Goal: Information Seeking & Learning: Learn about a topic

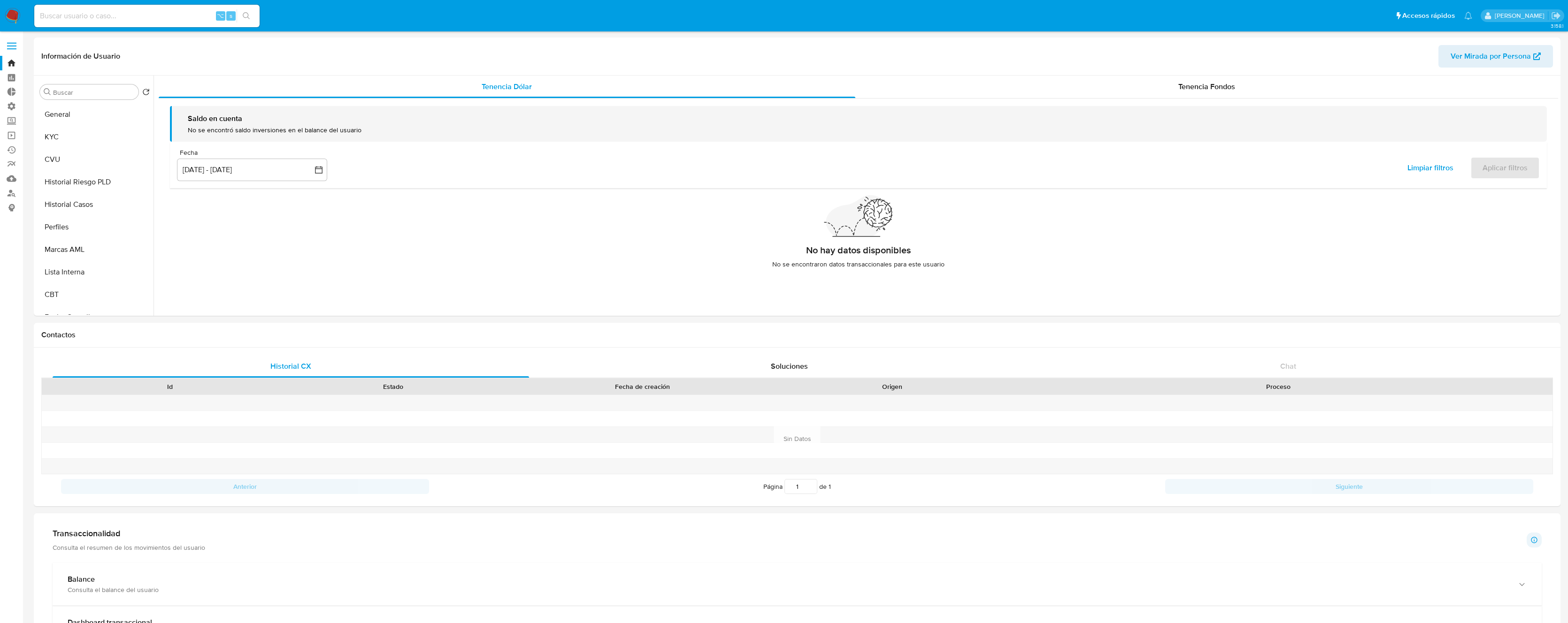
select select "10"
click at [108, 19] on input at bounding box center [147, 16] width 226 height 13
paste input "C0Uxaid1Vxhk2rmj0kIEZ14N"
type input "C0Uxaid1Vxhk2rmj0kIEZ14N"
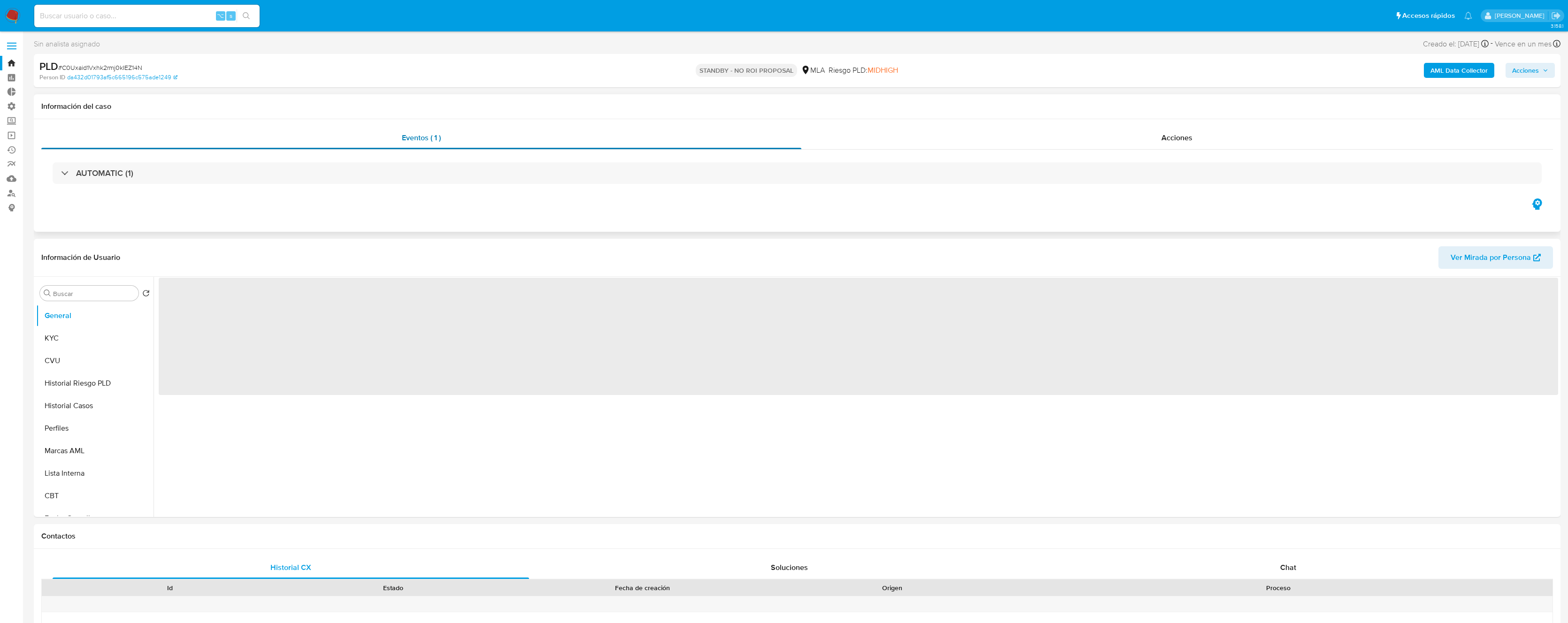
select select "10"
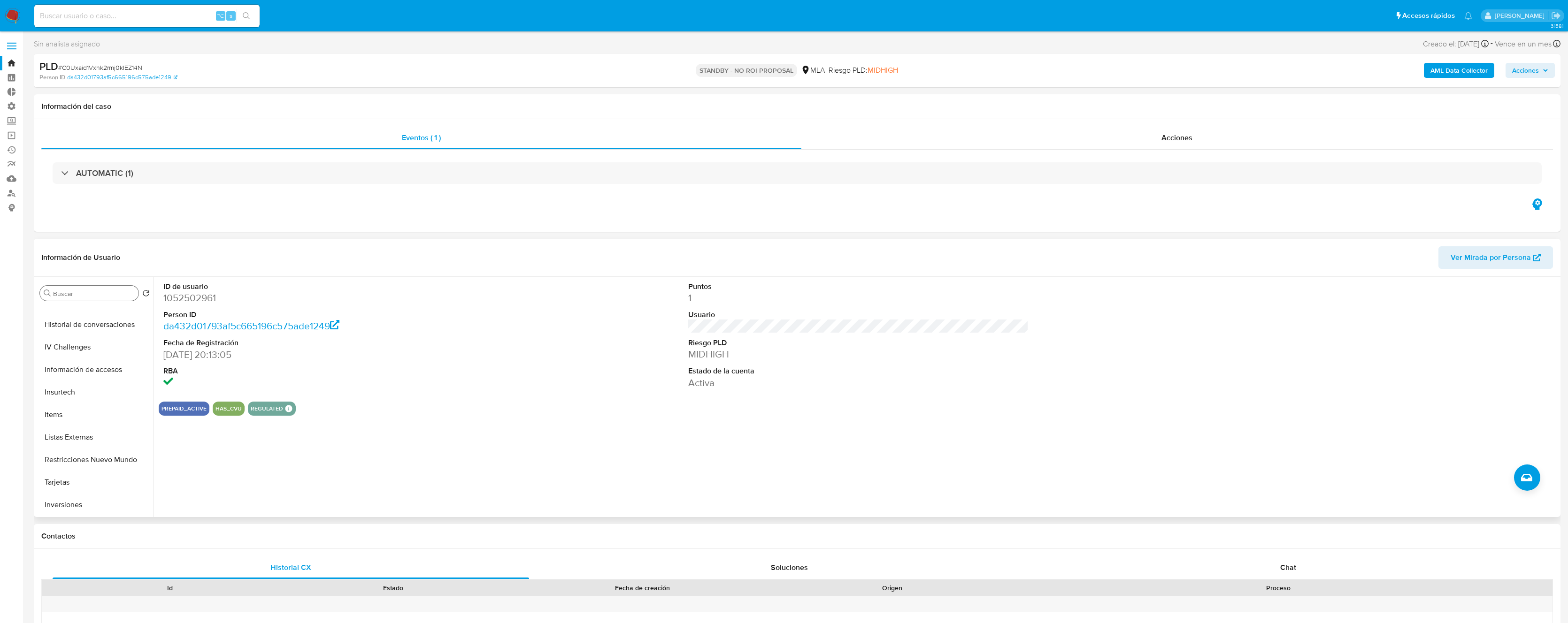
click at [105, 295] on input "Buscar" at bounding box center [94, 293] width 81 height 8
type input "c"
click at [1537, 67] on span "Acciones" at bounding box center [1526, 70] width 27 height 15
click at [882, 248] on header "Información de Usuario Ver Mirada por Persona" at bounding box center [798, 257] width 1512 height 23
click at [15, 48] on label at bounding box center [12, 46] width 23 height 20
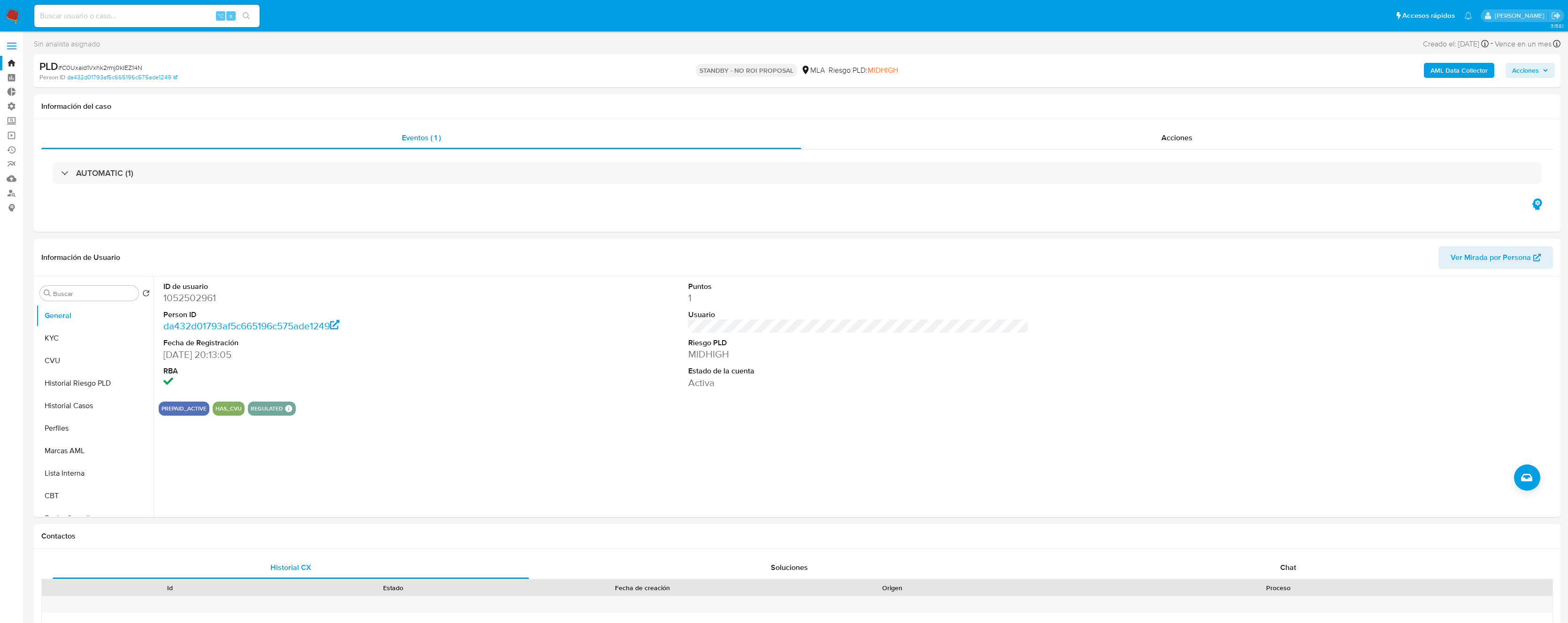
click at [0, 0] on input "checkbox" at bounding box center [0, 0] width 0 height 0
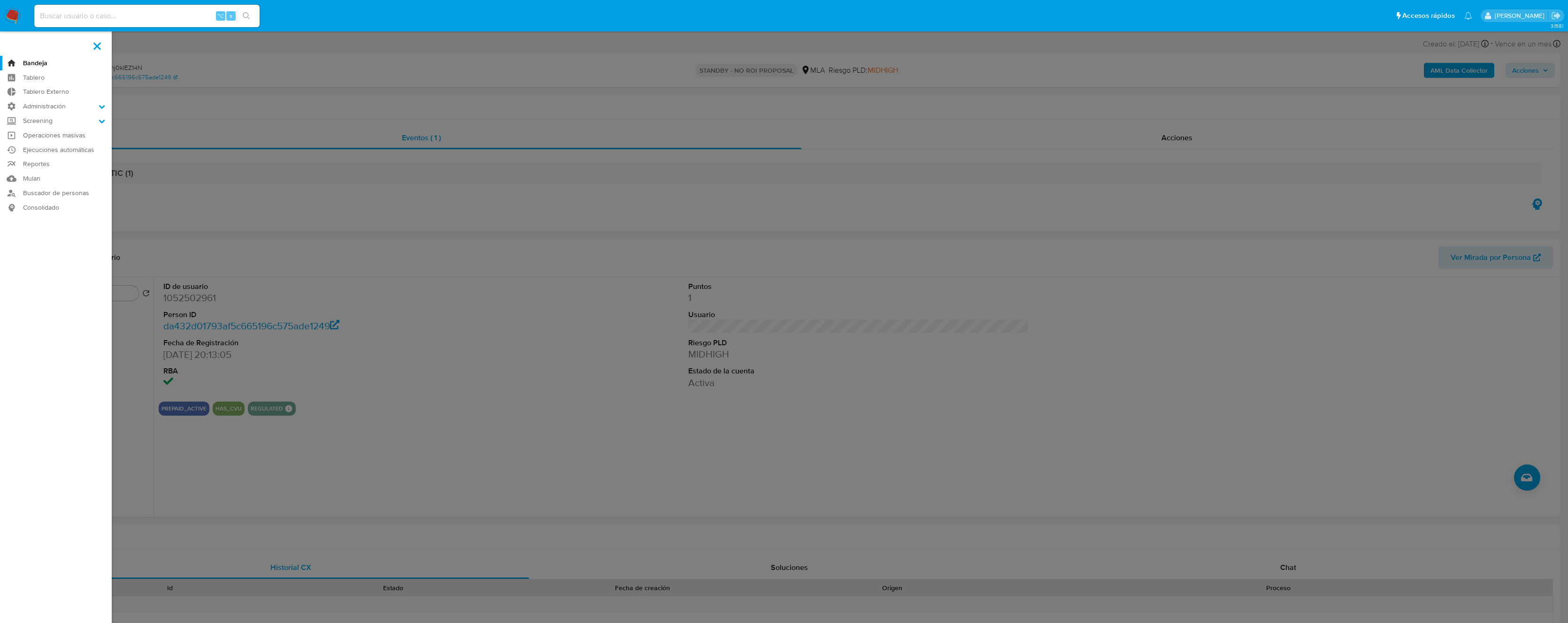
click at [213, 219] on label at bounding box center [784, 312] width 1568 height 623
click at [0, 0] on input "checkbox" at bounding box center [0, 0] width 0 height 0
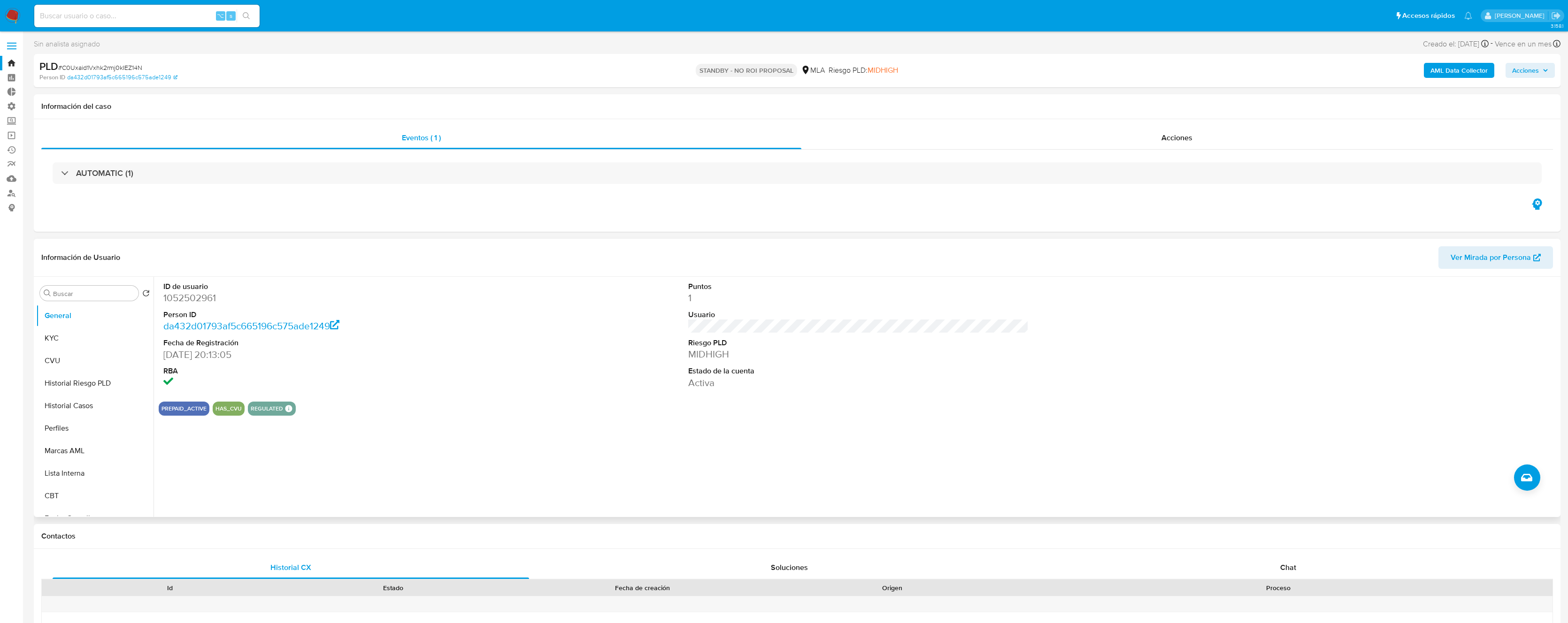
click at [475, 422] on div "ID de usuario 1052502961 Person ID da432d01793af5c665196c575ade1249 Fecha de Re…" at bounding box center [856, 397] width 1405 height 240
click at [474, 415] on div "ID de usuario 1052502961 Person ID da432d01793af5c665196c575ade1249 Fecha de Re…" at bounding box center [856, 397] width 1405 height 240
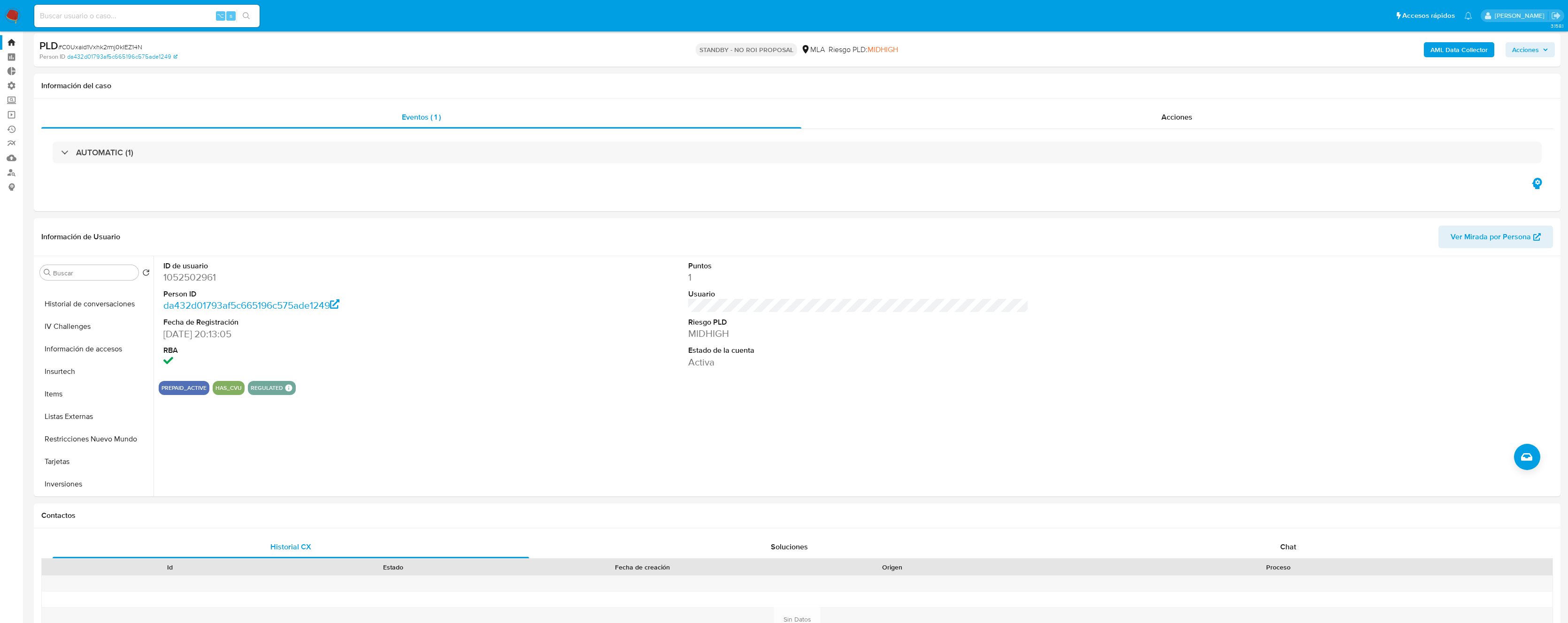
scroll to position [442, 0]
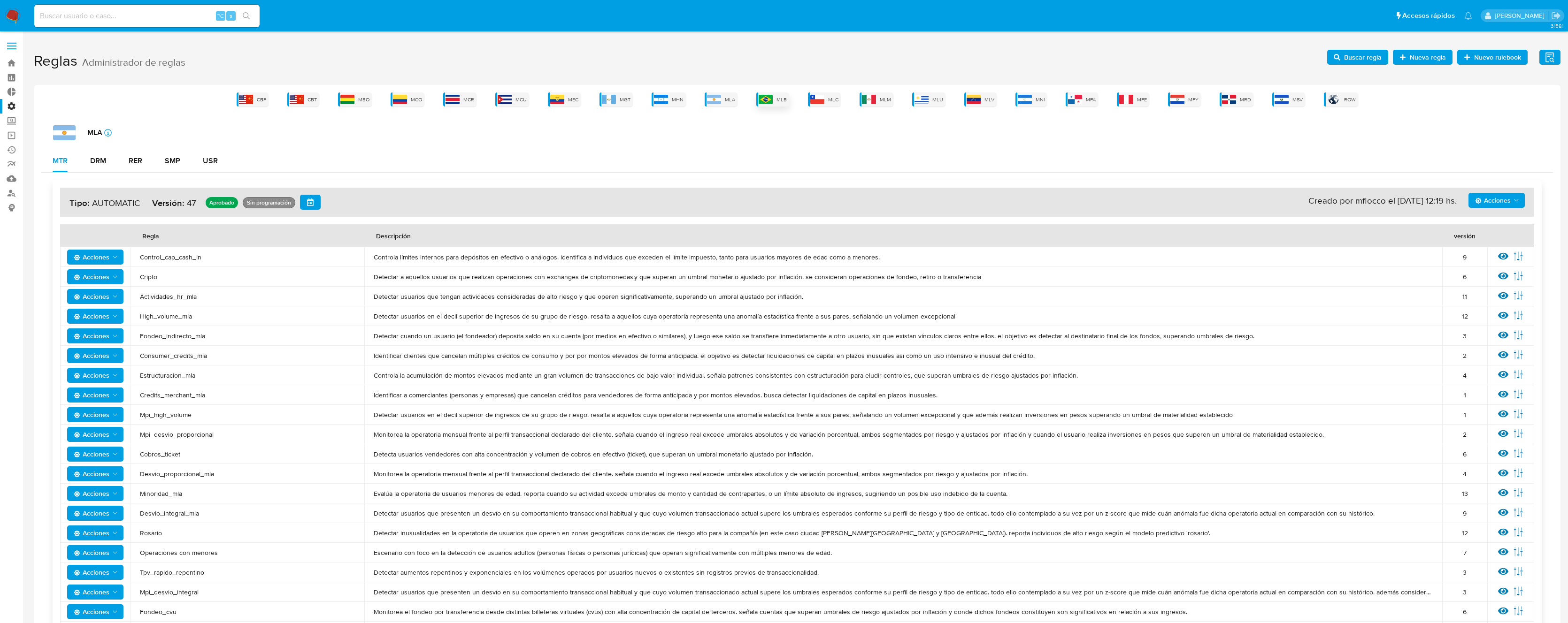
click at [779, 101] on span "MLB" at bounding box center [781, 100] width 10 height 7
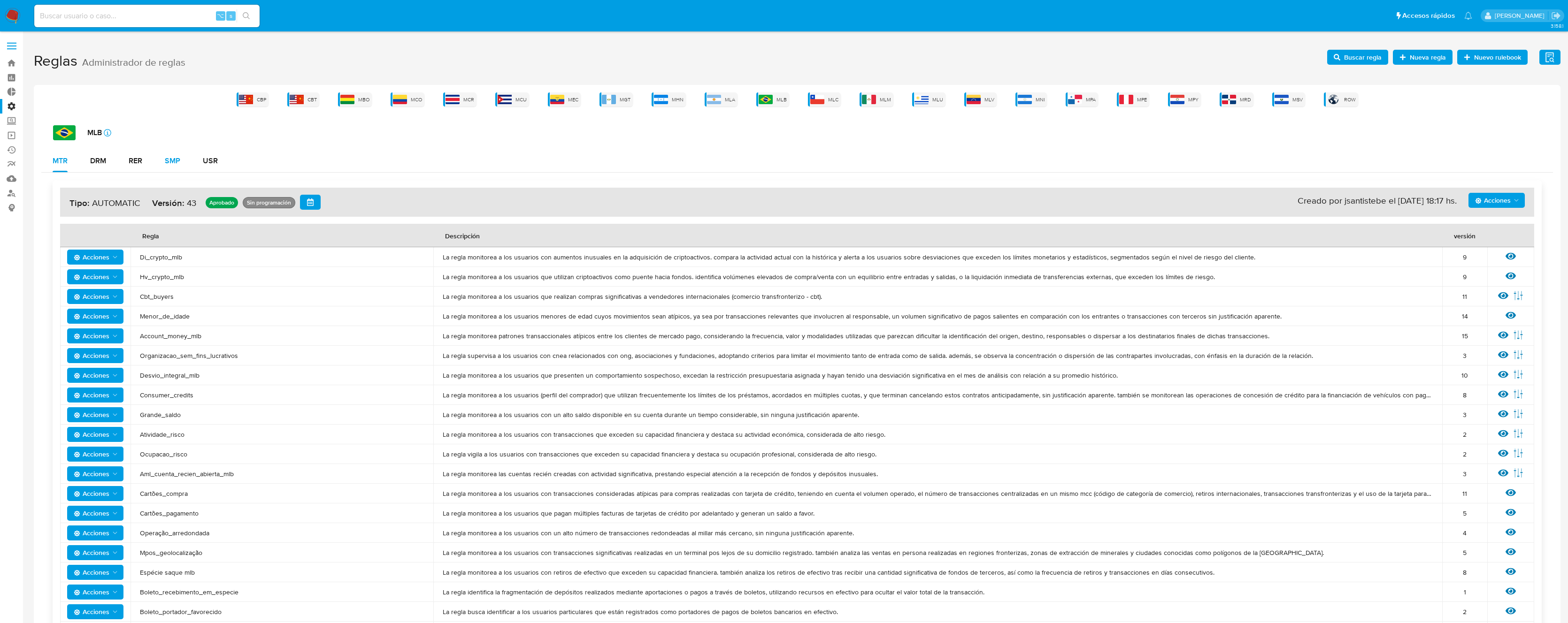
click at [163, 160] on button "SMP" at bounding box center [173, 161] width 38 height 23
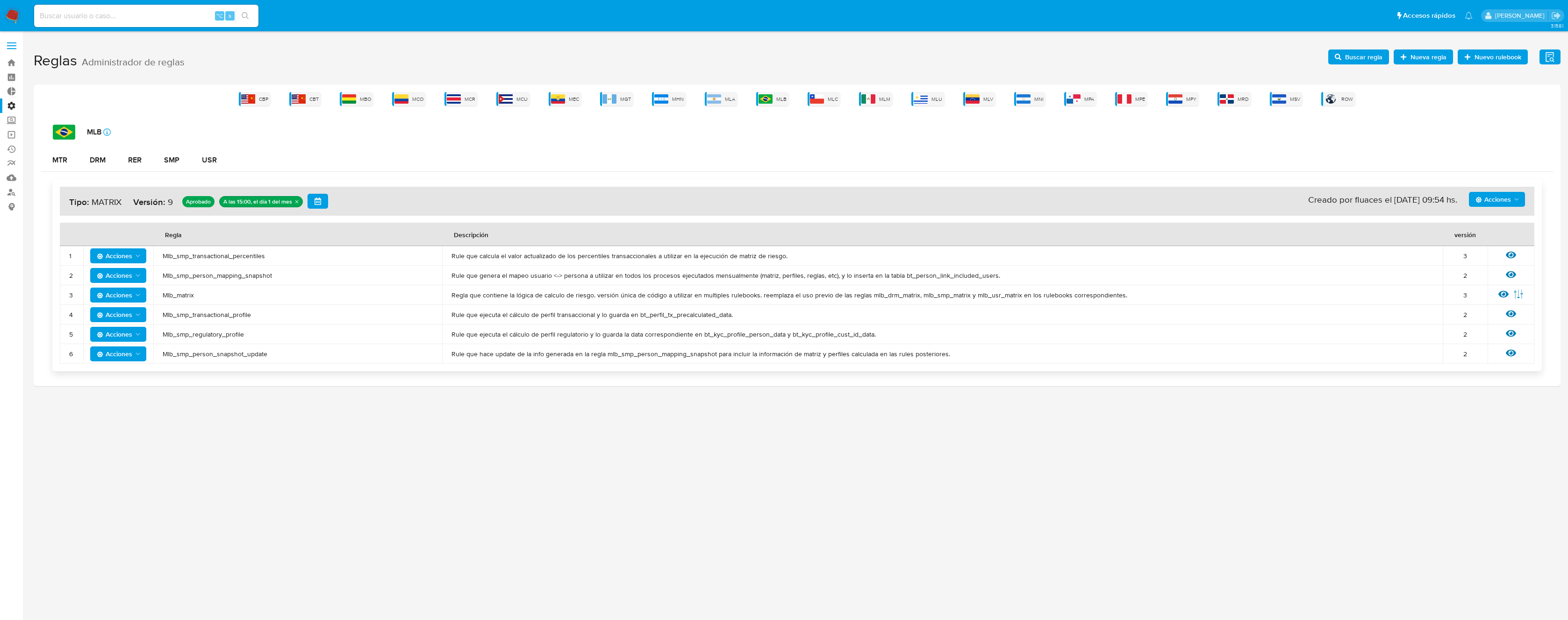
drag, startPoint x: 277, startPoint y: 253, endPoint x: 163, endPoint y: 256, distance: 114.0
click at [163, 256] on span "Mlb_smp_transactional_percentiles" at bounding box center [298, 255] width 271 height 8
click at [343, 431] on div "3.158.1" at bounding box center [797, 326] width 1528 height 577
drag, startPoint x: 281, startPoint y: 355, endPoint x: 162, endPoint y: 255, distance: 155.4
click at [162, 255] on tbody "1 Acciones Mlb_smp_transactional_percentiles Rule que calcula el valor actualiz…" at bounding box center [797, 305] width 1474 height 118
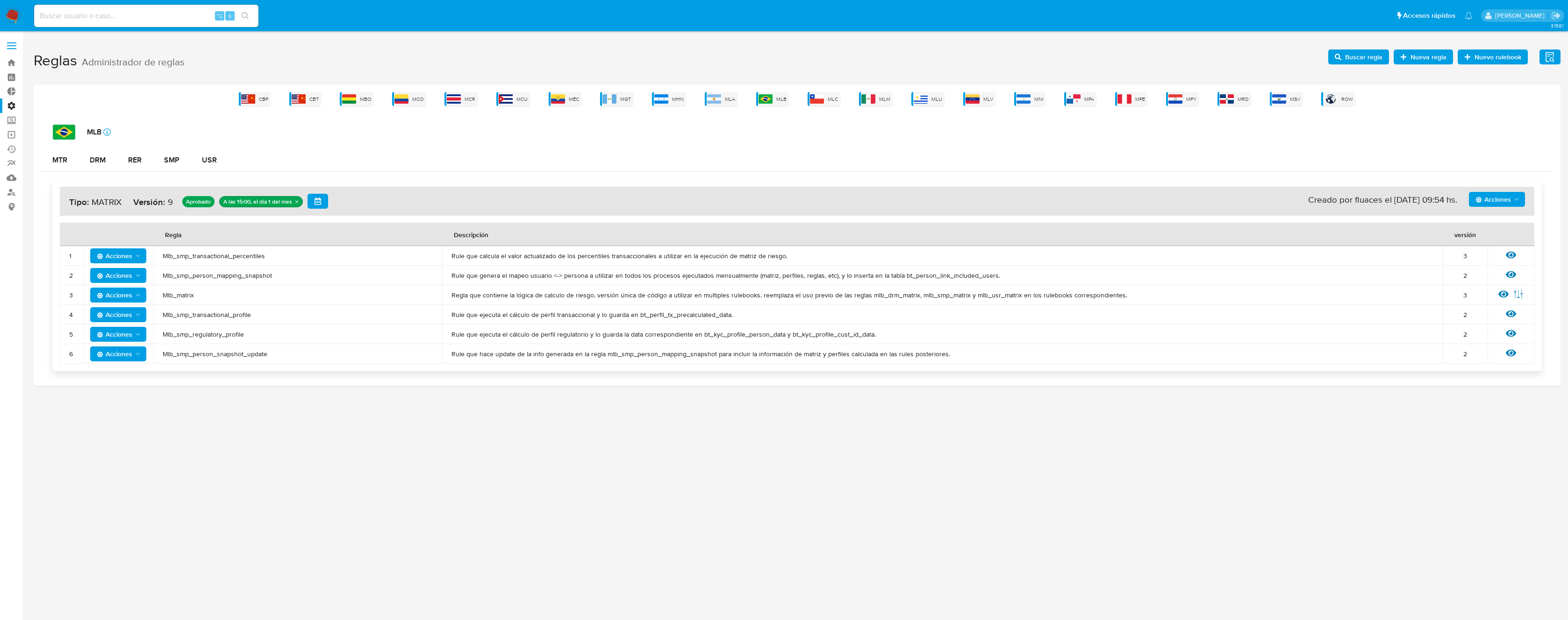
click at [162, 255] on td "Mlb_smp_transactional_percentiles" at bounding box center [298, 256] width 289 height 20
drag, startPoint x: 162, startPoint y: 255, endPoint x: 290, endPoint y: 351, distance: 160.0
click at [290, 351] on tbody "1 Acciones Mlb_smp_transactional_percentiles Rule que calcula el valor actualiz…" at bounding box center [797, 305] width 1474 height 118
click at [290, 351] on span "Mlb_smp_person_snapshot_update" at bounding box center [298, 353] width 271 height 8
drag, startPoint x: 293, startPoint y: 364, endPoint x: 160, endPoint y: 256, distance: 171.3
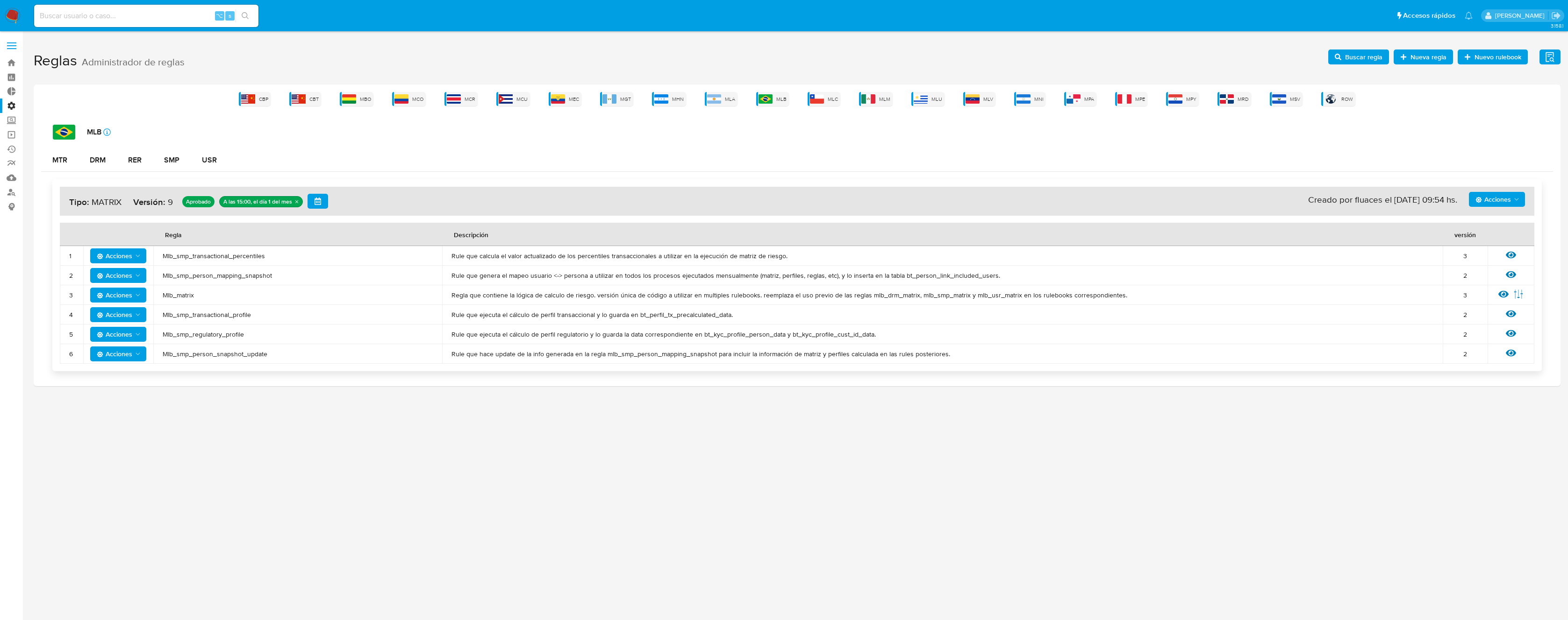
click at [160, 256] on div "Acciones Sin ejecuciones realizadas Creado por fluaces el 15/09/2025 09:54 hs. …" at bounding box center [797, 276] width 1490 height 192
click at [163, 253] on span "Mlb_smp_transactional_percentiles" at bounding box center [298, 255] width 271 height 8
drag, startPoint x: 162, startPoint y: 253, endPoint x: 278, endPoint y: 352, distance: 152.5
click at [278, 352] on tbody "1 Acciones Mlb_smp_transactional_percentiles Rule que calcula el valor actualiz…" at bounding box center [797, 305] width 1474 height 118
click at [278, 352] on span "Mlb_smp_person_snapshot_update" at bounding box center [298, 353] width 271 height 8
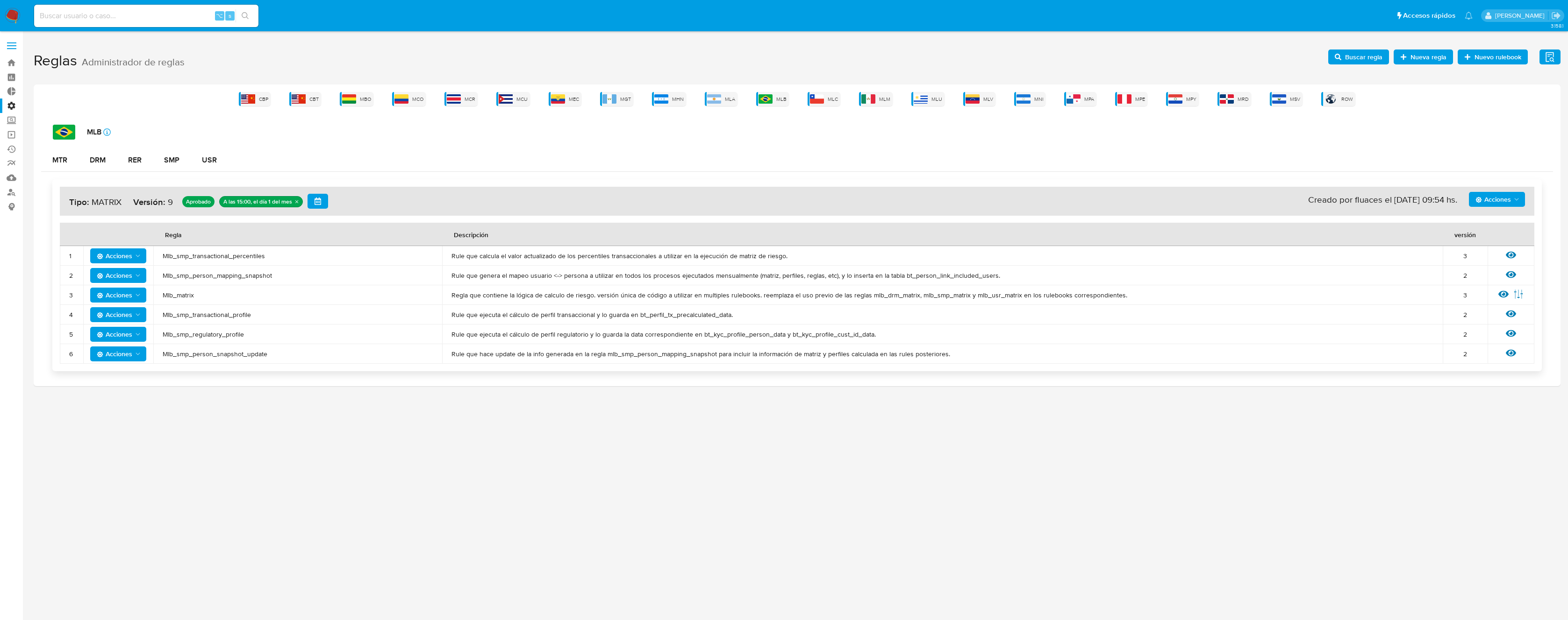
click at [235, 254] on span "Mlb_smp_transactional_percentiles" at bounding box center [298, 255] width 271 height 8
drag, startPoint x: 274, startPoint y: 355, endPoint x: 164, endPoint y: 257, distance: 147.3
click at [164, 257] on tbody "1 Acciones Mlb_smp_transactional_percentiles Rule que calcula el valor actualiz…" at bounding box center [797, 305] width 1474 height 118
click at [164, 257] on span "Mlb_smp_transactional_percentiles" at bounding box center [298, 255] width 271 height 8
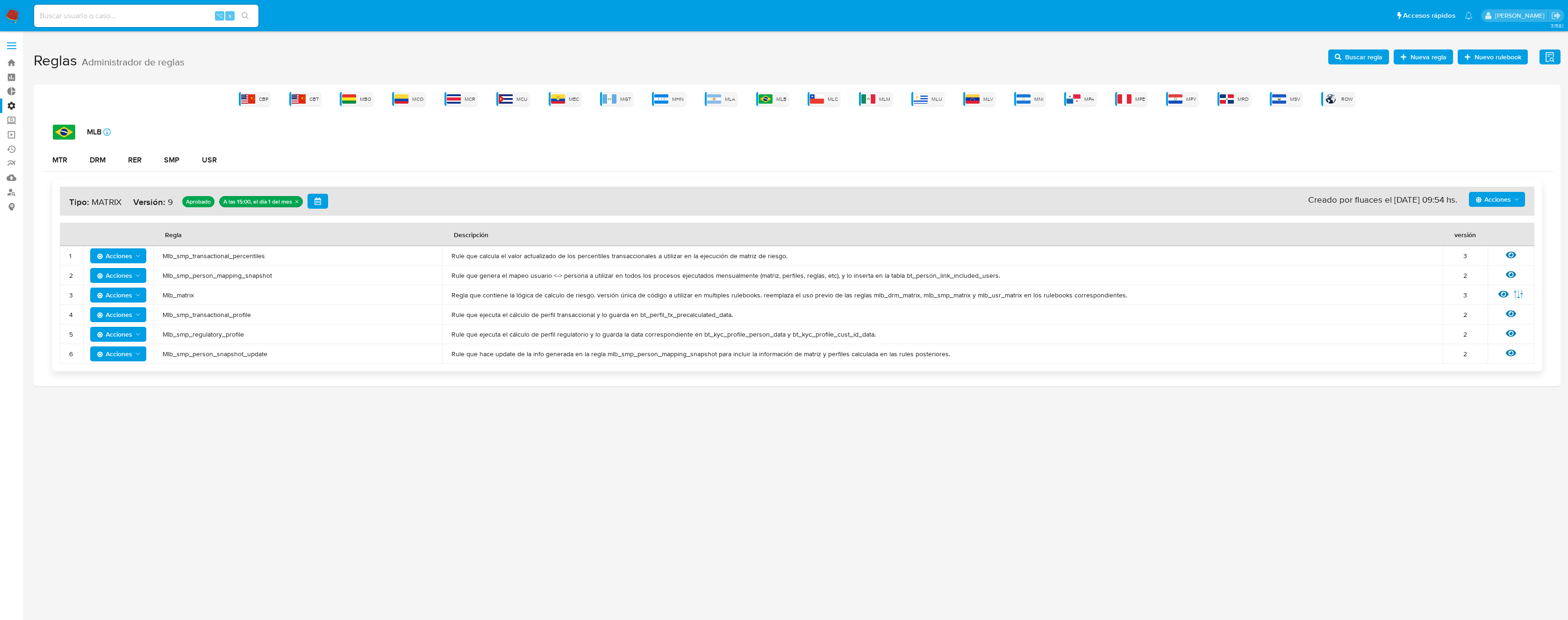
drag, startPoint x: 164, startPoint y: 257, endPoint x: 293, endPoint y: 356, distance: 162.6
click at [293, 356] on tbody "1 Acciones Mlb_smp_transactional_percentiles Rule que calcula el valor actualiz…" at bounding box center [797, 305] width 1474 height 118
click at [293, 356] on span "Mlb_smp_person_snapshot_update" at bounding box center [298, 353] width 271 height 8
drag, startPoint x: 298, startPoint y: 359, endPoint x: 164, endPoint y: 252, distance: 171.5
click at [164, 252] on tbody "1 Acciones Mlb_smp_transactional_percentiles Rule que calcula el valor actualiz…" at bounding box center [797, 305] width 1474 height 118
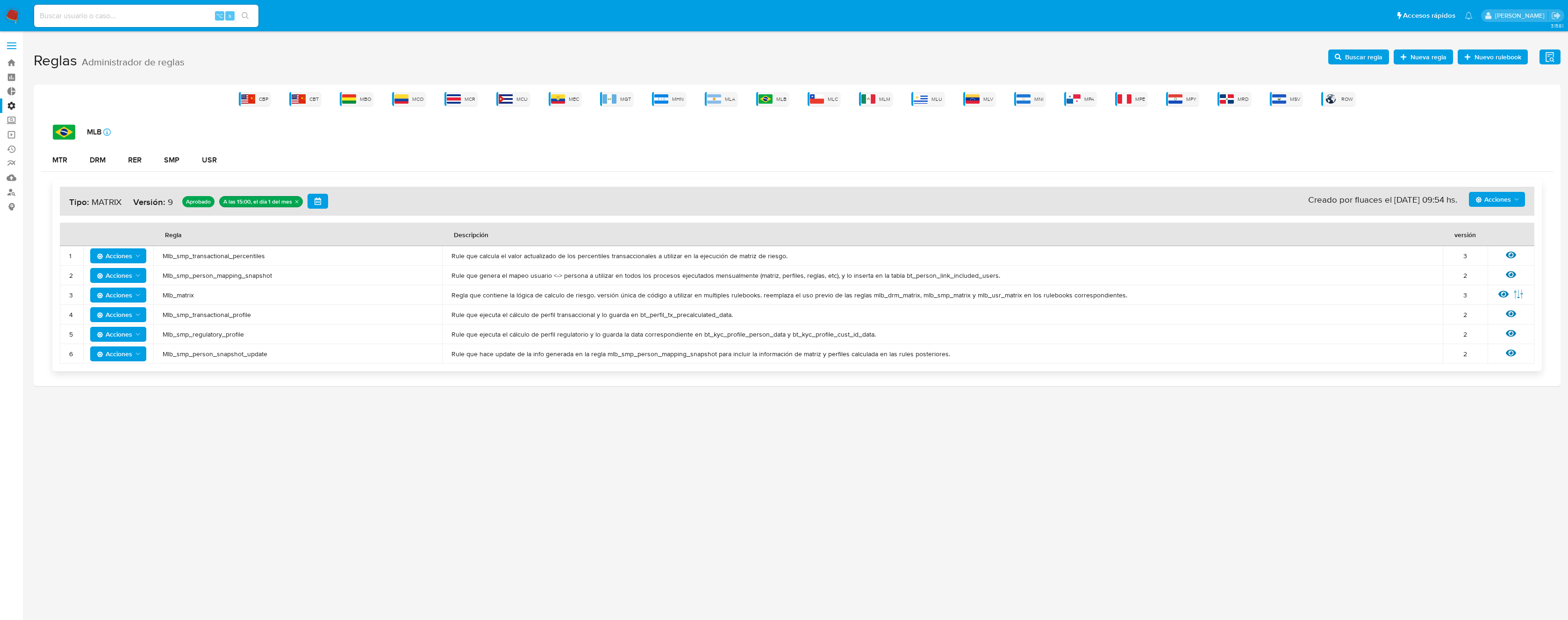
click at [164, 252] on span "Mlb_smp_transactional_percentiles" at bounding box center [298, 255] width 271 height 8
drag, startPoint x: 164, startPoint y: 252, endPoint x: 293, endPoint y: 355, distance: 165.1
click at [293, 355] on tbody "1 Acciones Mlb_smp_transactional_percentiles Rule que calcula el valor actualiz…" at bounding box center [797, 305] width 1474 height 118
click at [293, 355] on span "Mlb_smp_person_snapshot_update" at bounding box center [298, 353] width 271 height 8
drag, startPoint x: 293, startPoint y: 355, endPoint x: 158, endPoint y: 252, distance: 169.8
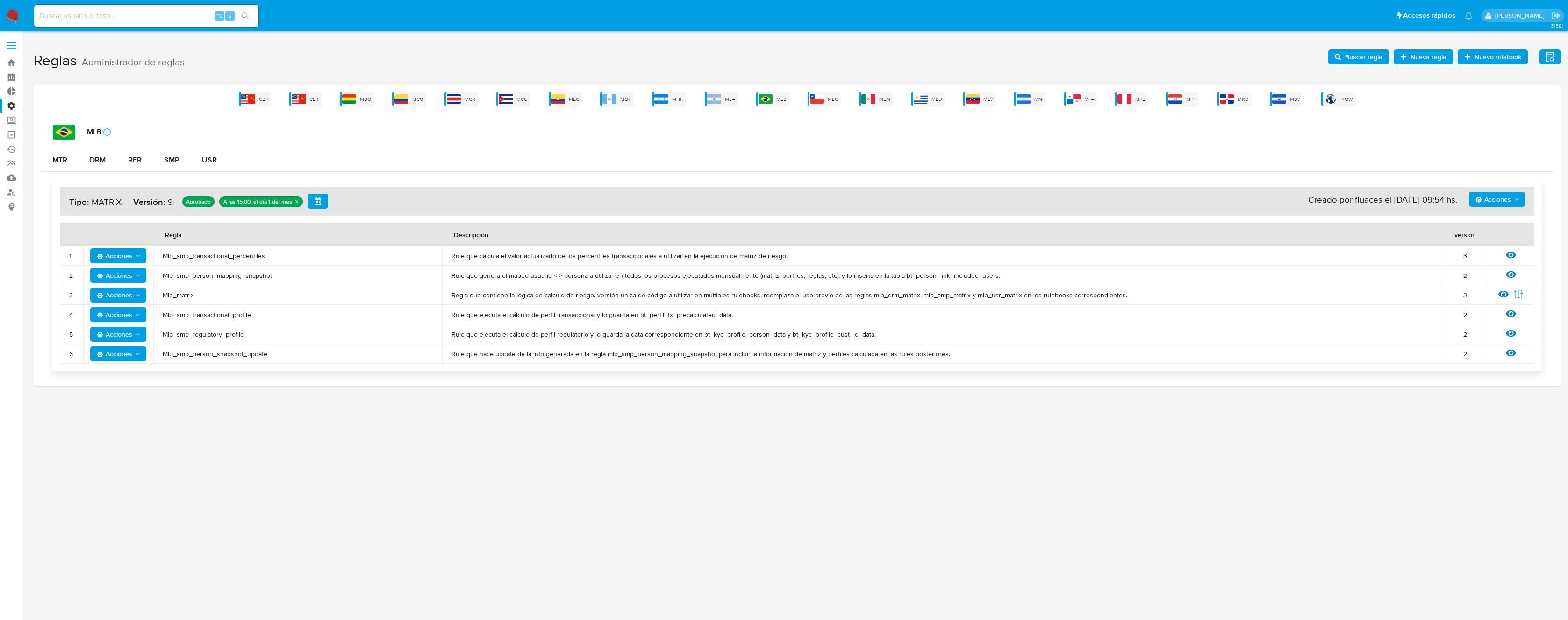
click at [158, 252] on tbody "1 Acciones Mlb_smp_transactional_percentiles Rule que calcula el valor actualiz…" at bounding box center [797, 305] width 1474 height 118
click at [158, 252] on td "Mlb_smp_transactional_percentiles" at bounding box center [298, 256] width 289 height 20
drag, startPoint x: 163, startPoint y: 253, endPoint x: 266, endPoint y: 360, distance: 148.5
click at [266, 360] on tbody "1 Acciones Mlb_smp_transactional_percentiles Rule que calcula el valor actualiz…" at bounding box center [797, 305] width 1474 height 118
click at [276, 358] on span "Mlb_smp_person_snapshot_update" at bounding box center [298, 353] width 271 height 8
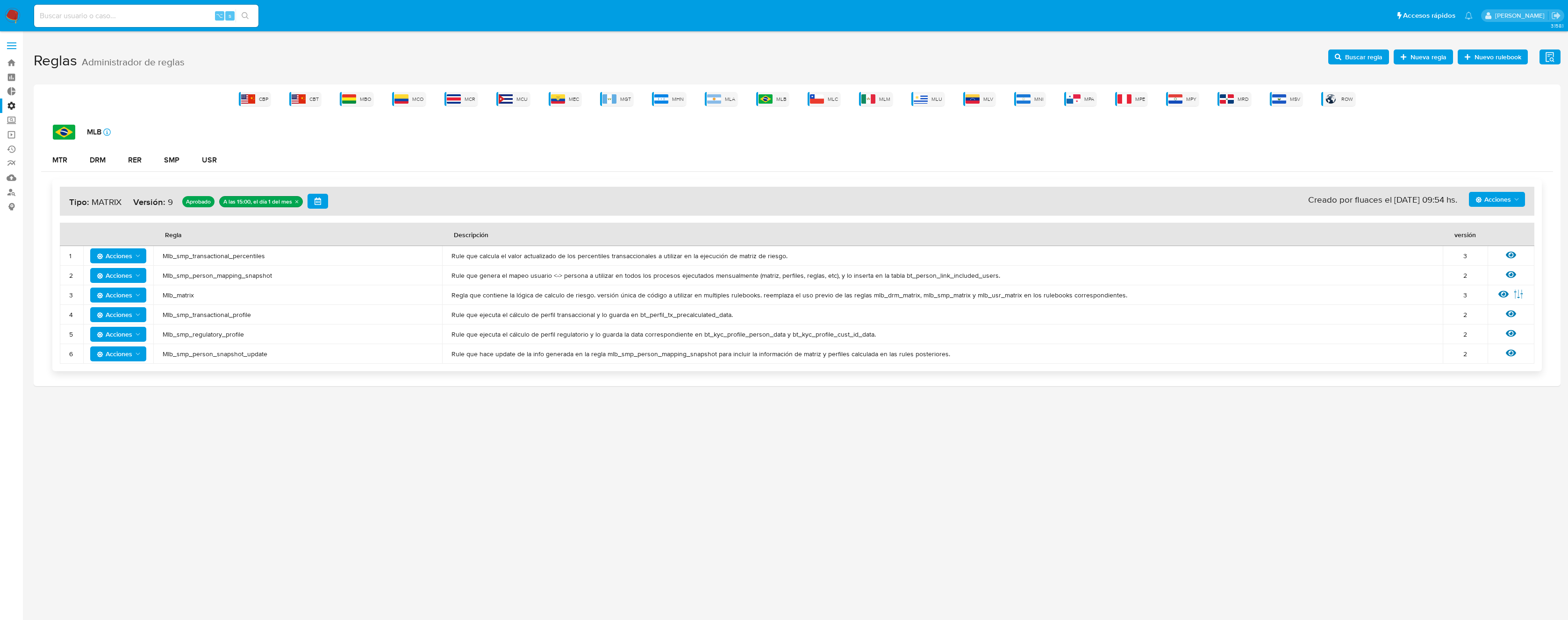
drag, startPoint x: 279, startPoint y: 356, endPoint x: 160, endPoint y: 256, distance: 155.4
click at [160, 256] on tbody "1 Acciones Mlb_smp_transactional_percentiles Rule que calcula el valor actualiz…" at bounding box center [797, 305] width 1474 height 118
click at [286, 359] on td "Mlb_smp_person_snapshot_update" at bounding box center [298, 354] width 289 height 20
drag, startPoint x: 443, startPoint y: 251, endPoint x: 961, endPoint y: 357, distance: 528.7
click at [905, 345] on tbody "1 Acciones Mlb_smp_transactional_percentiles Rule que calcula el valor actualiz…" at bounding box center [797, 305] width 1474 height 118
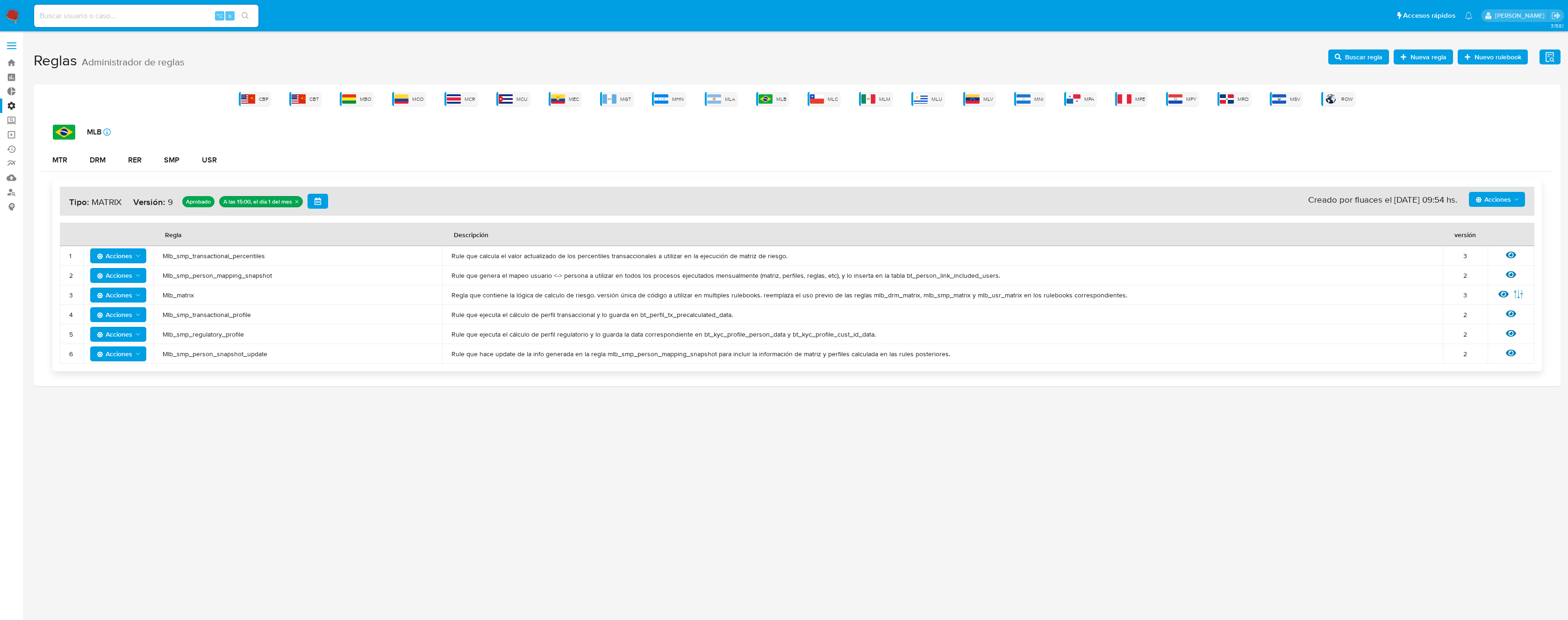
click at [983, 362] on td "Rule que hace update de la info generada en la regla mlb_smp_person_mapping_sna…" at bounding box center [942, 354] width 1001 height 20
drag, startPoint x: 915, startPoint y: 356, endPoint x: 162, endPoint y: 255, distance: 759.7
click at [162, 255] on tbody "1 Acciones Mlb_smp_transactional_percentiles Rule que calcula el valor actualiz…" at bounding box center [797, 305] width 1474 height 118
click at [163, 255] on span "Mlb_smp_transactional_percentiles" at bounding box center [298, 255] width 271 height 8
drag, startPoint x: 162, startPoint y: 255, endPoint x: 984, endPoint y: 358, distance: 828.4
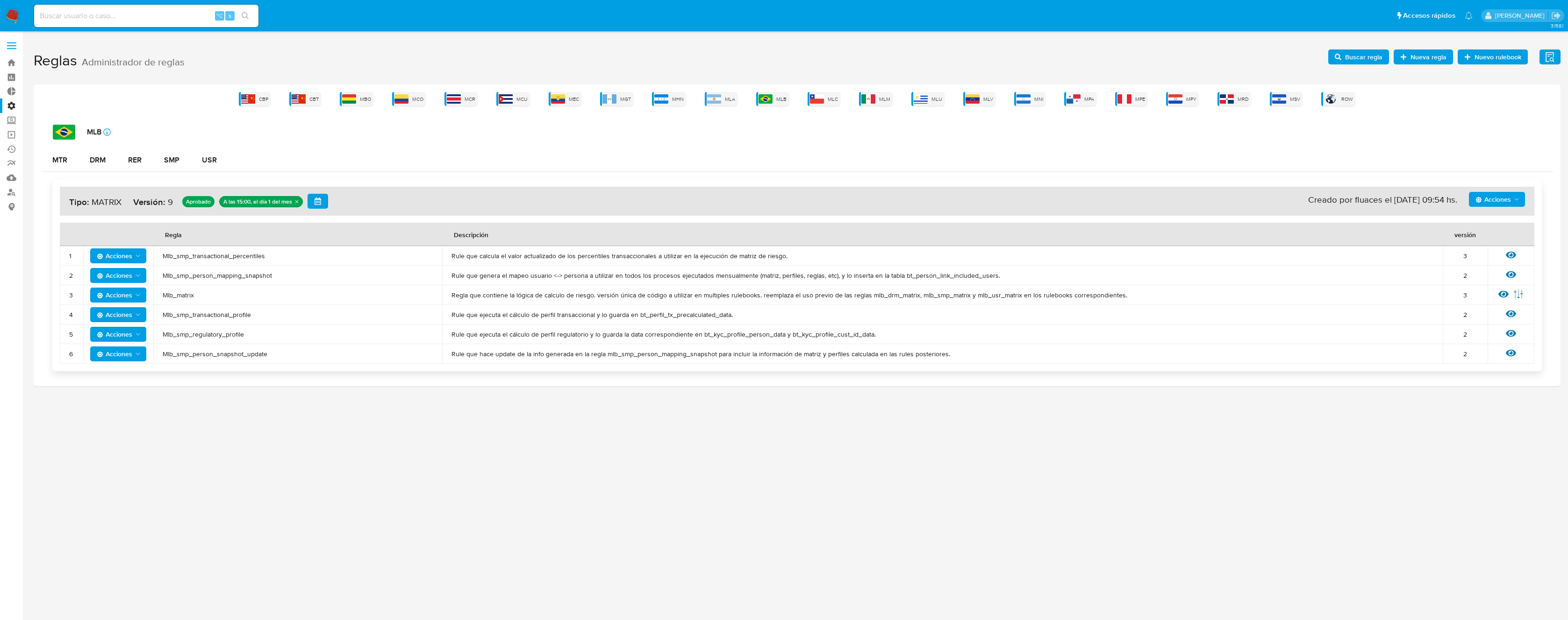
click at [984, 358] on tbody "1 Acciones Mlb_smp_transactional_percentiles Rule que calcula el valor actualiz…" at bounding box center [797, 305] width 1474 height 118
click at [984, 358] on span "Rule que hace update de la info generada en la regla mlb_smp_person_mapping_sna…" at bounding box center [942, 353] width 982 height 8
drag, startPoint x: 949, startPoint y: 354, endPoint x: 162, endPoint y: 256, distance: 793.1
click at [162, 256] on tbody "1 Acciones Mlb_smp_transactional_percentiles Rule que calcula el valor actualiz…" at bounding box center [797, 305] width 1474 height 118
click at [467, 264] on td "Rule que calcula el valor actualizado de los percentiles transaccionales a util…" at bounding box center [942, 256] width 1001 height 20
